Goal: Register for event/course

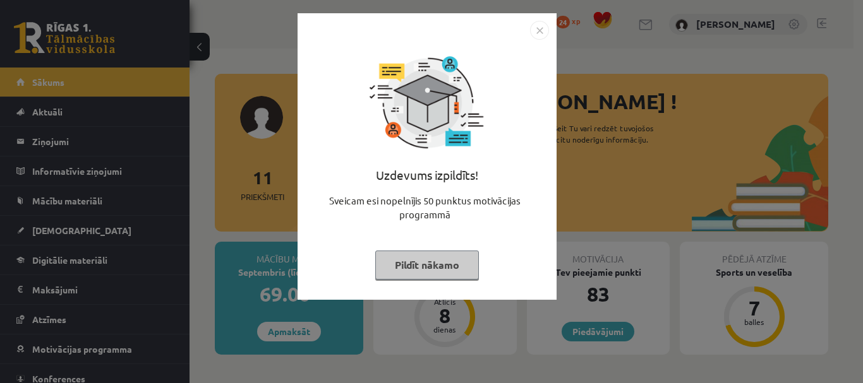
click at [543, 33] on img "Close" at bounding box center [539, 30] width 19 height 19
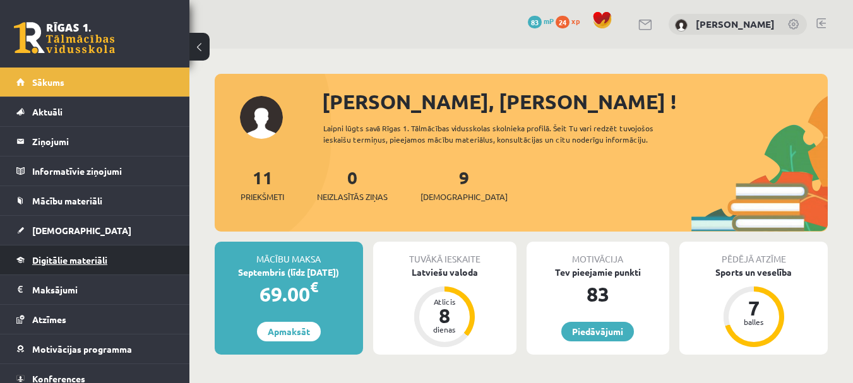
scroll to position [40, 0]
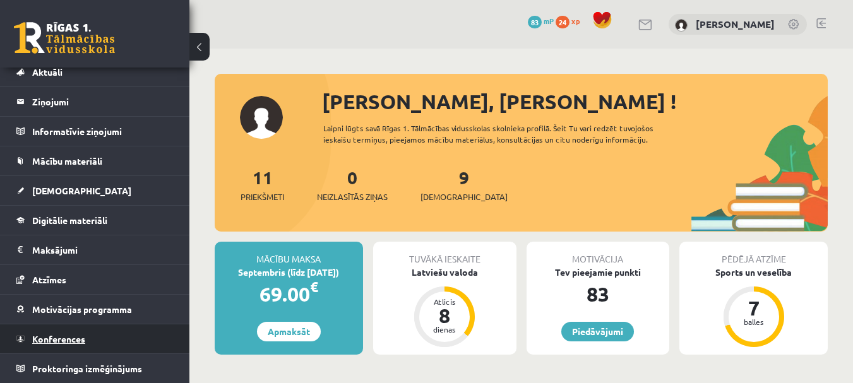
click at [71, 335] on span "Konferences" at bounding box center [58, 339] width 53 height 11
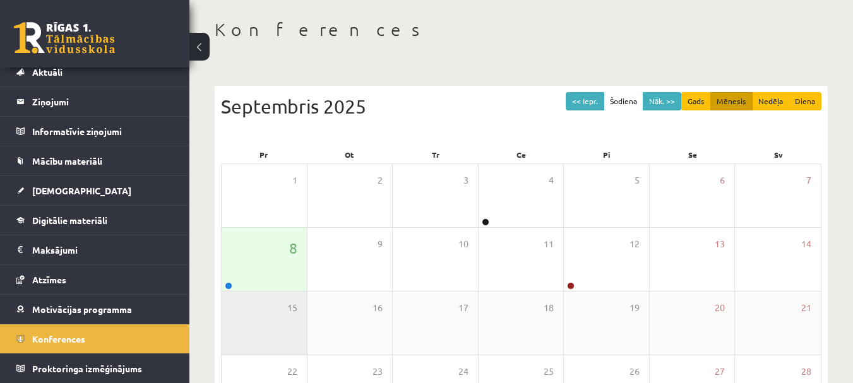
scroll to position [63, 0]
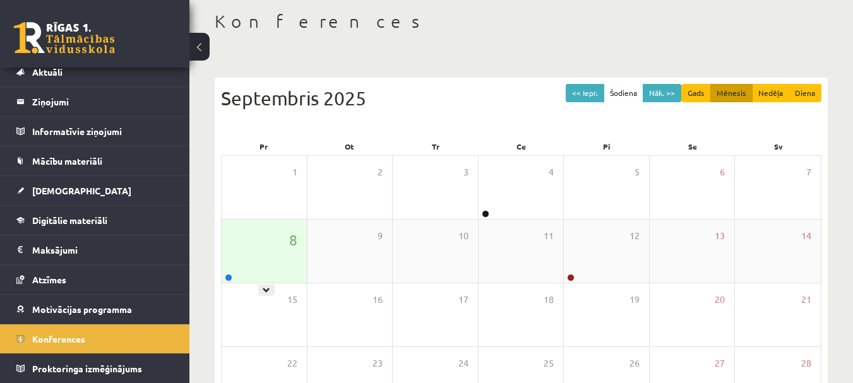
click at [246, 268] on div "8" at bounding box center [264, 251] width 85 height 63
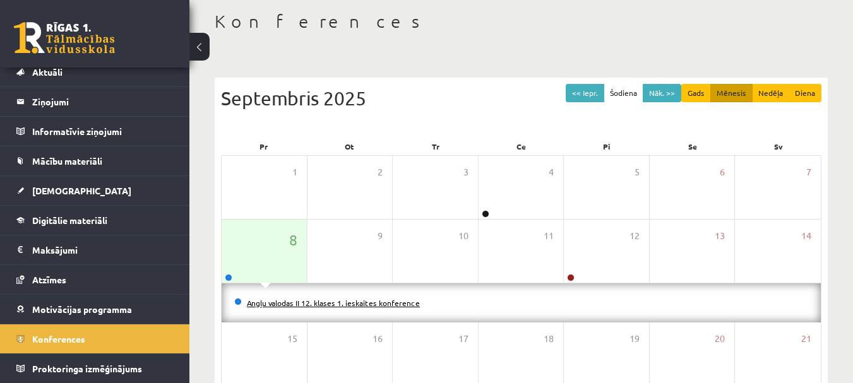
click at [279, 304] on link "Angļu valodas II 12. klases 1. ieskaites konference" at bounding box center [333, 303] width 173 height 10
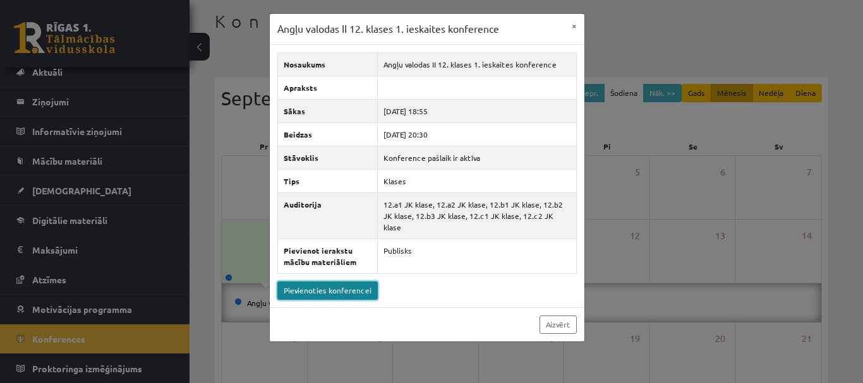
click at [318, 282] on link "Pievienoties konferencei" at bounding box center [327, 291] width 100 height 18
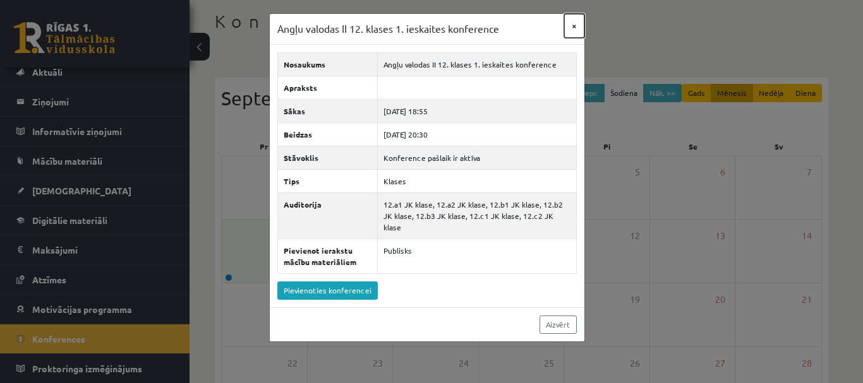
drag, startPoint x: 572, startPoint y: 23, endPoint x: 552, endPoint y: 36, distance: 24.4
click at [572, 24] on button "×" at bounding box center [574, 26] width 20 height 24
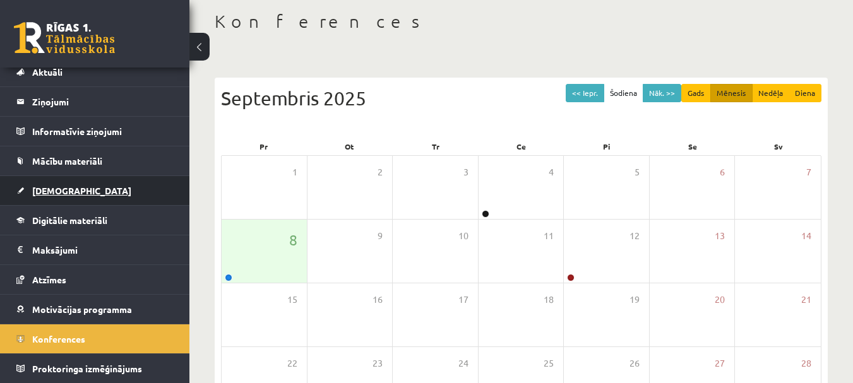
click at [85, 193] on link "[DEMOGRAPHIC_DATA]" at bounding box center [94, 190] width 157 height 29
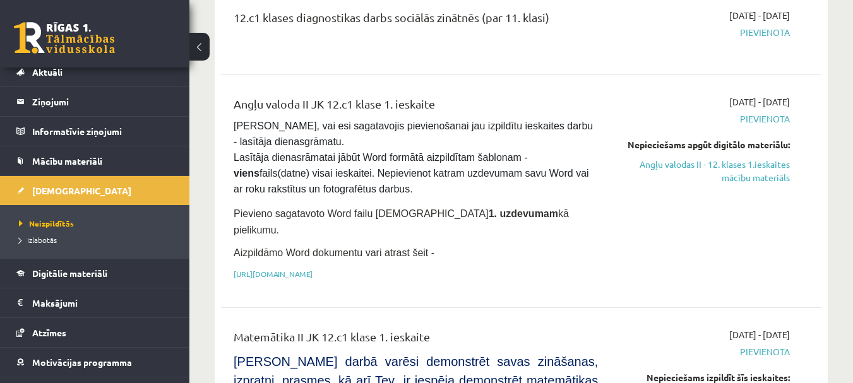
scroll to position [505, 0]
